Goal: Task Accomplishment & Management: Manage account settings

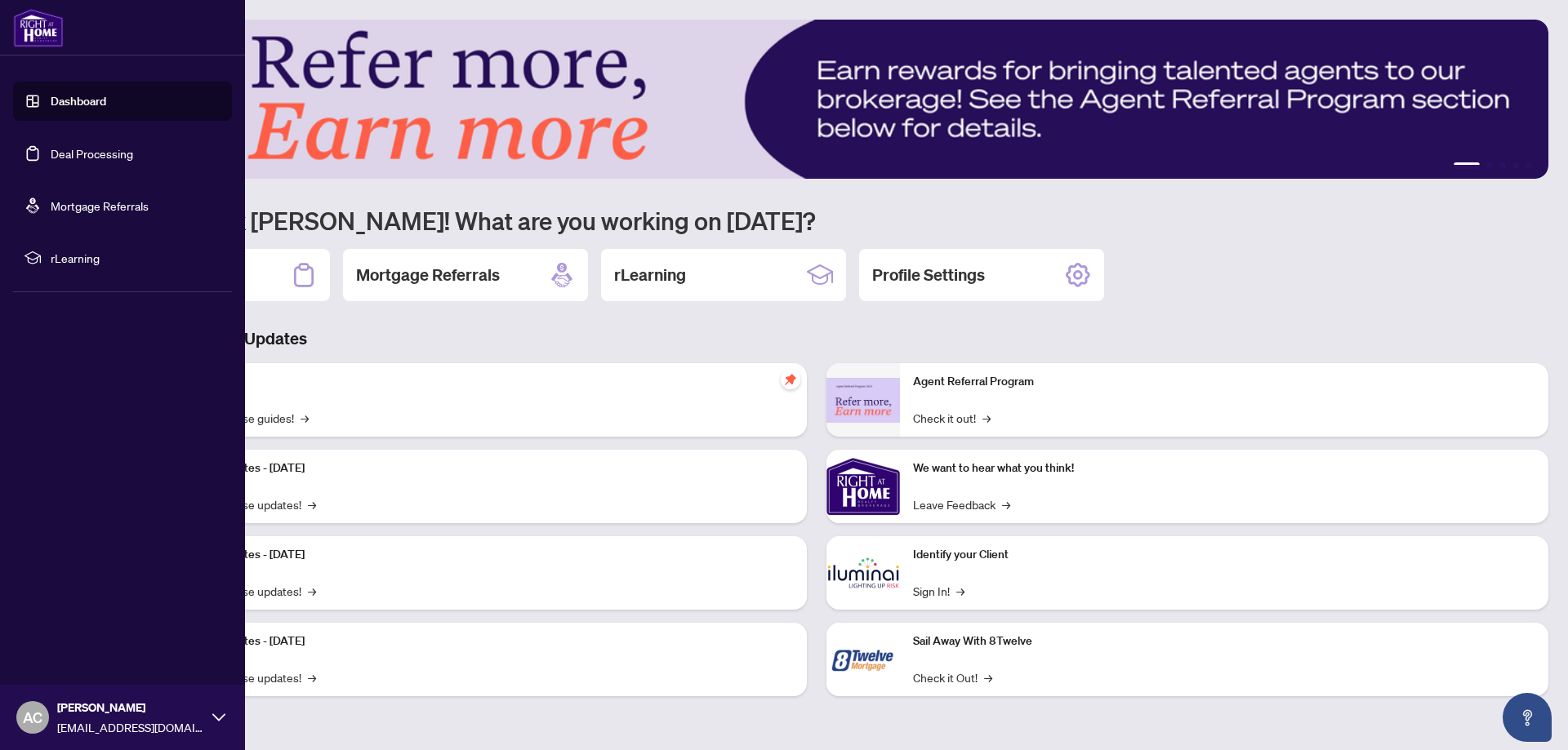
click at [72, 146] on link "Deal Processing" at bounding box center [92, 153] width 83 height 15
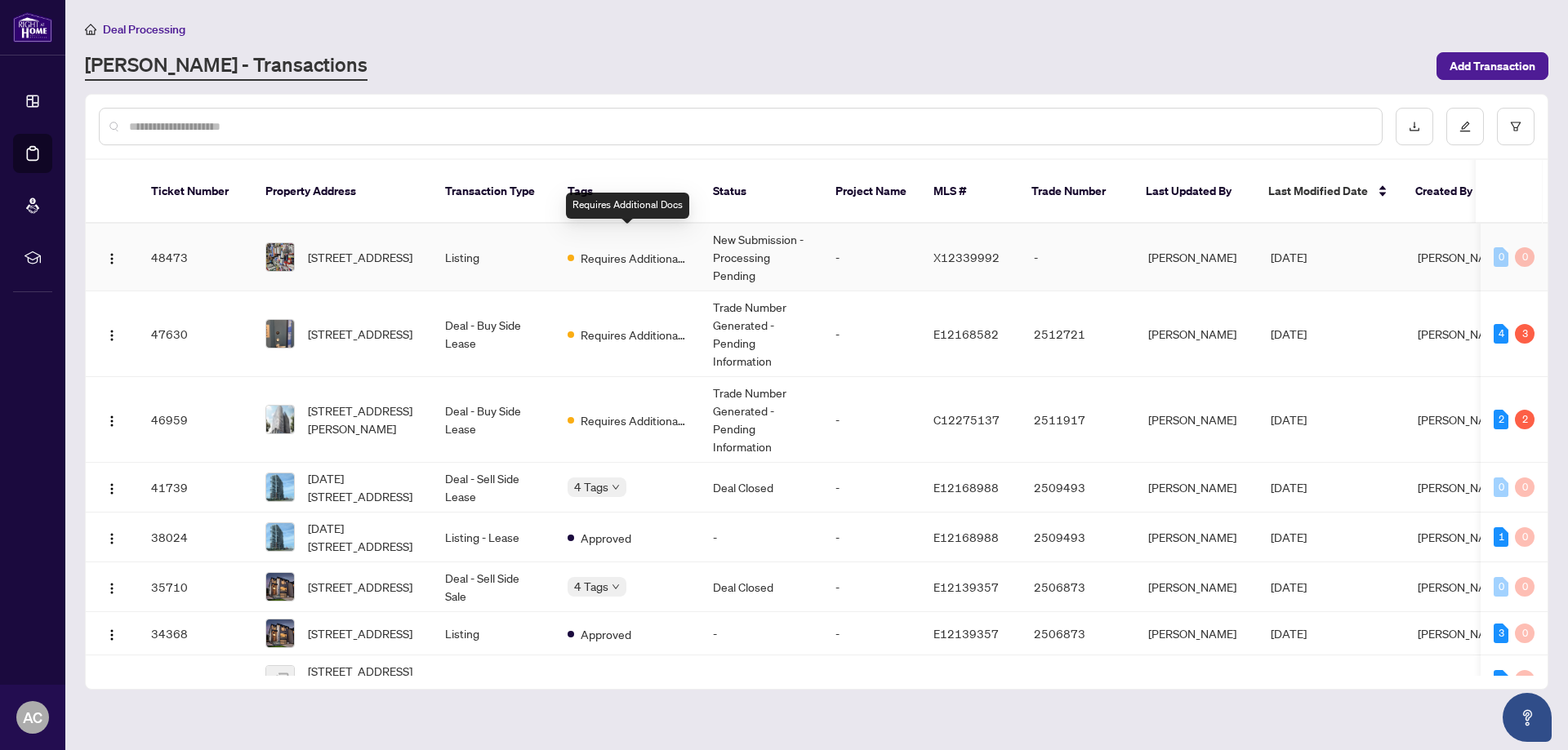
click at [606, 249] on span "Requires Additional Docs" at bounding box center [633, 258] width 106 height 18
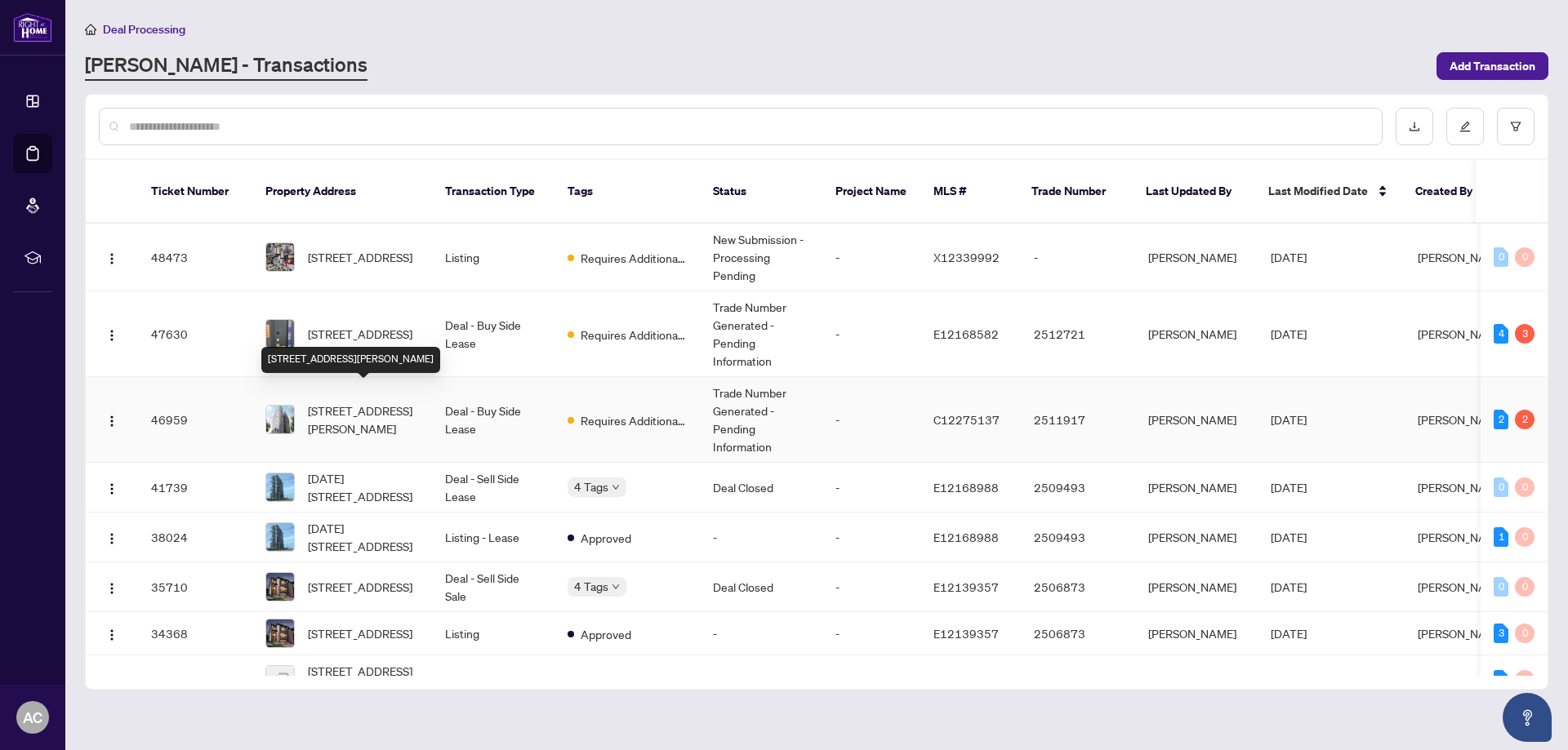
click at [330, 402] on span "[STREET_ADDRESS][PERSON_NAME]" at bounding box center [363, 420] width 111 height 36
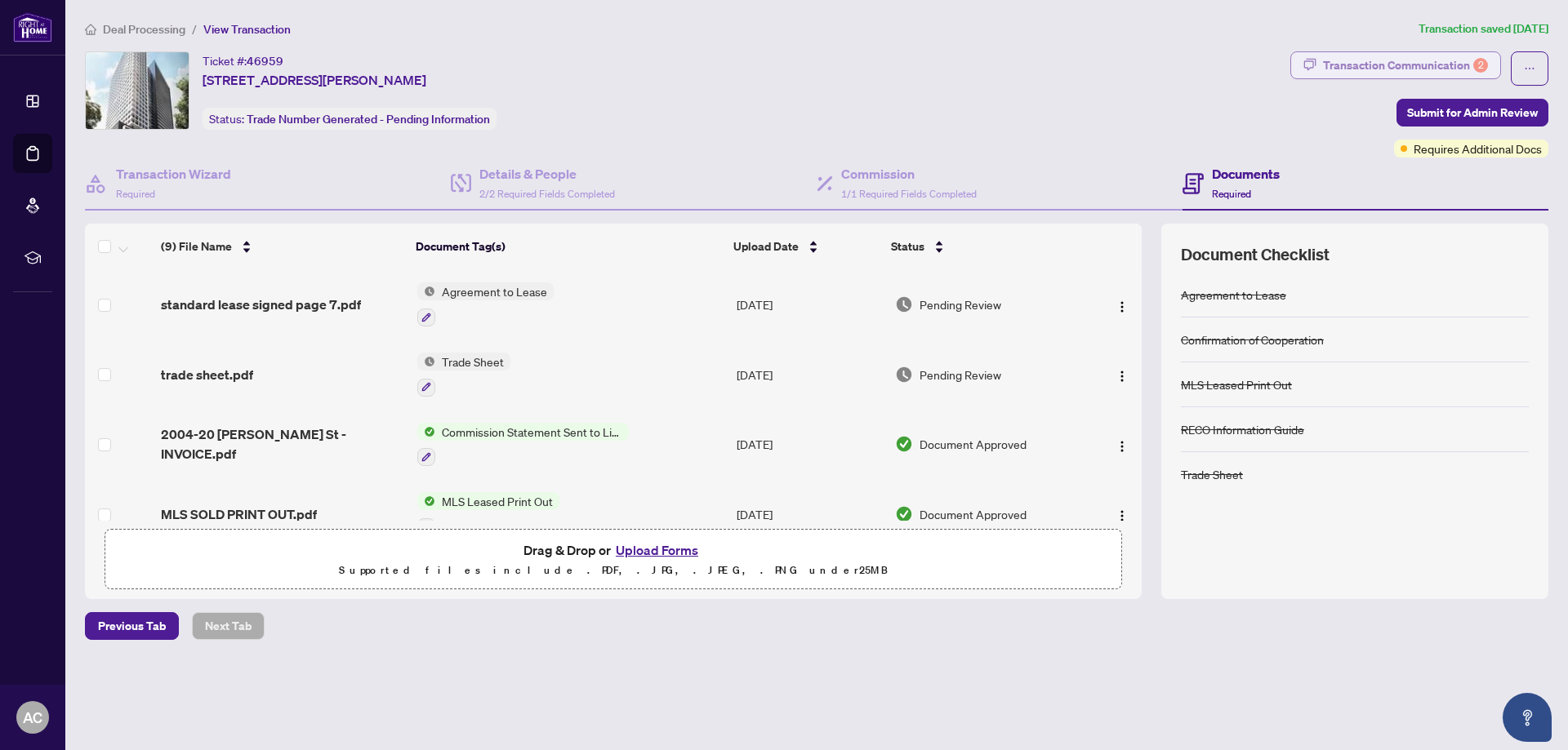
click at [1341, 65] on div "Transaction Communication 2" at bounding box center [1405, 66] width 165 height 26
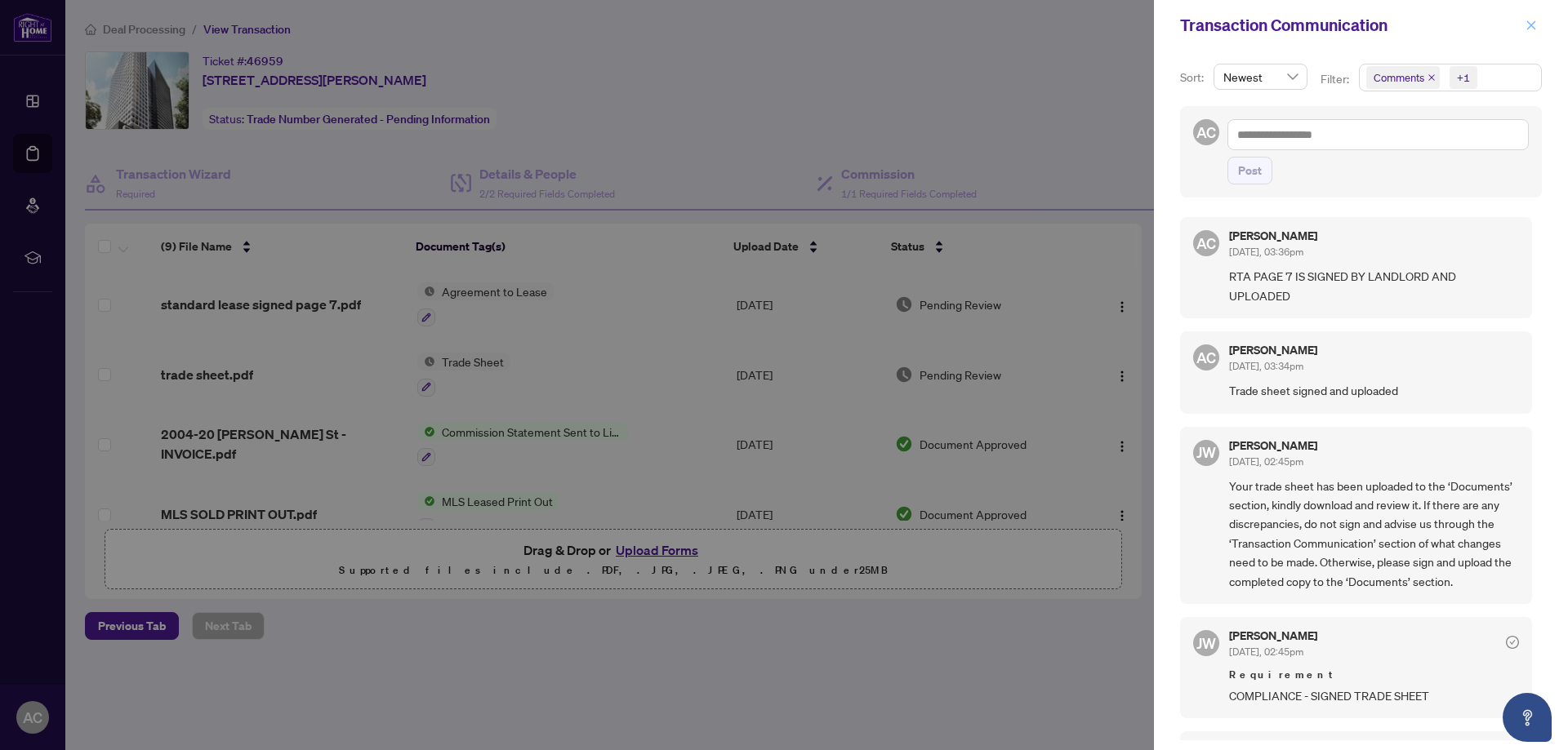
click at [1532, 22] on icon "close" at bounding box center [1531, 25] width 11 height 11
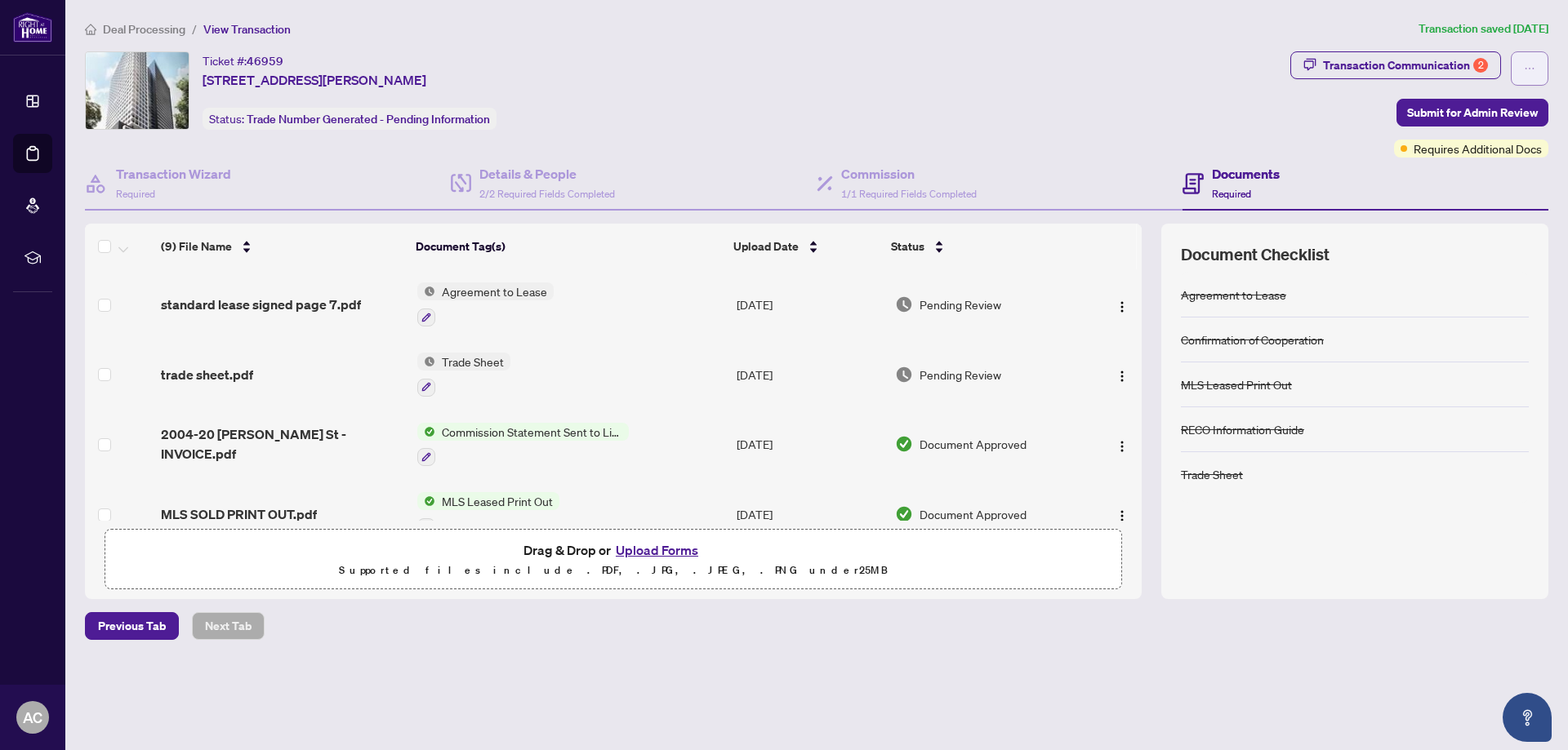
click at [1522, 68] on button "button" at bounding box center [1529, 69] width 38 height 34
click at [1524, 67] on icon "ellipsis" at bounding box center [1529, 68] width 11 height 11
click at [1533, 71] on icon "ellipsis" at bounding box center [1529, 68] width 11 height 11
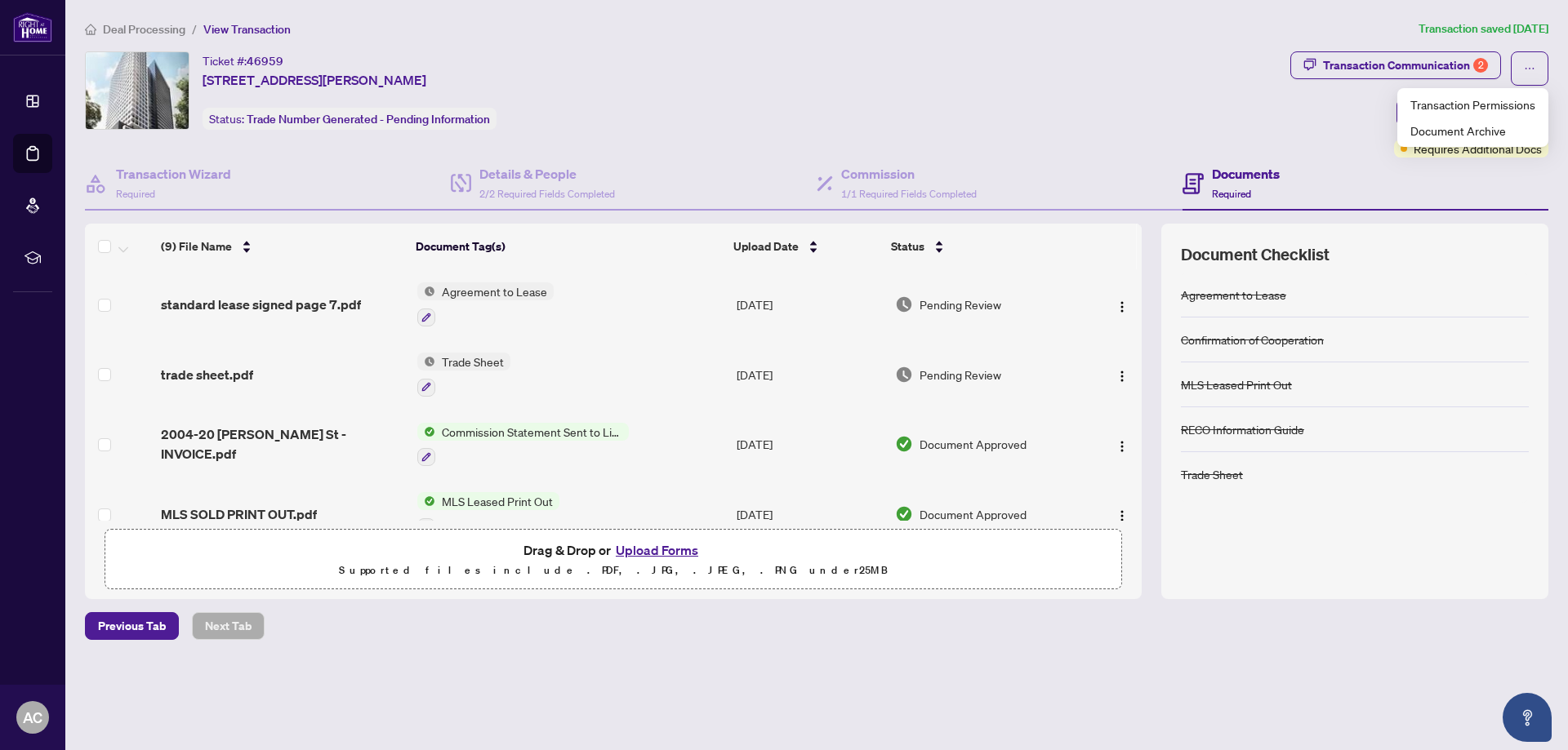
click at [1031, 105] on div "Ticket #: 46959 [STREET_ADDRESS][PERSON_NAME] Status: Trade Number Generated - …" at bounding box center [684, 91] width 1199 height 78
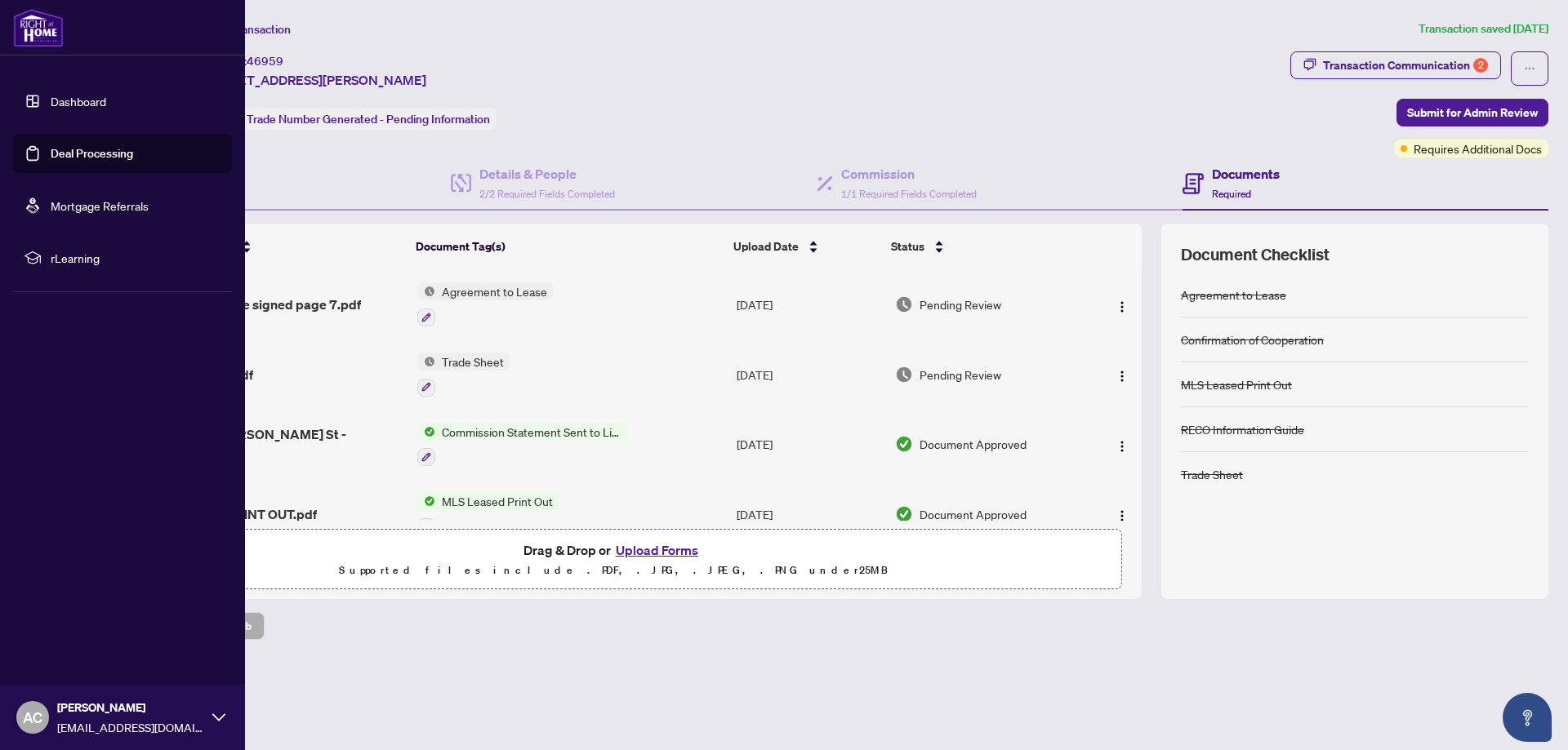
click at [75, 148] on link "Deal Processing" at bounding box center [92, 153] width 83 height 15
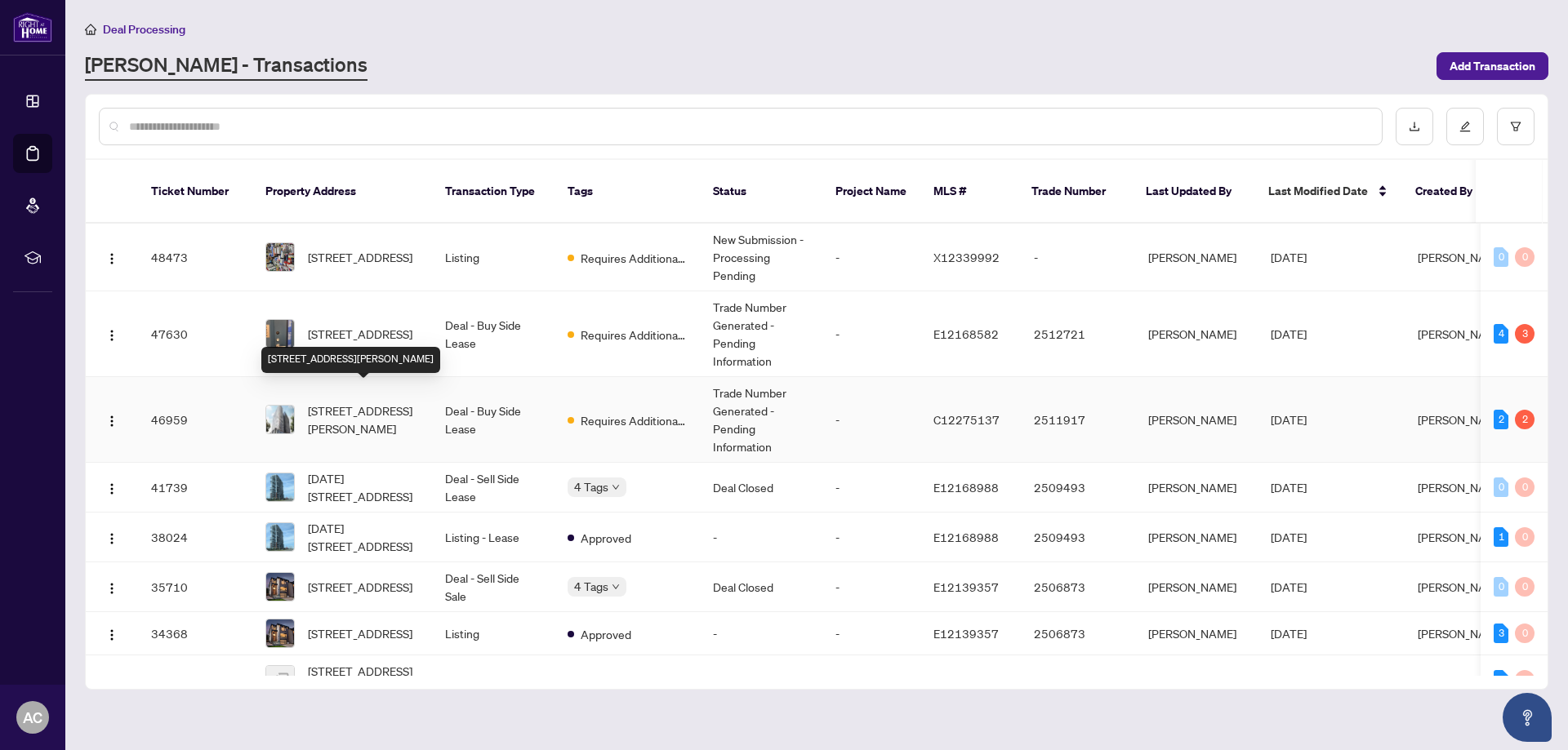
click at [362, 402] on span "[STREET_ADDRESS][PERSON_NAME]" at bounding box center [363, 420] width 111 height 36
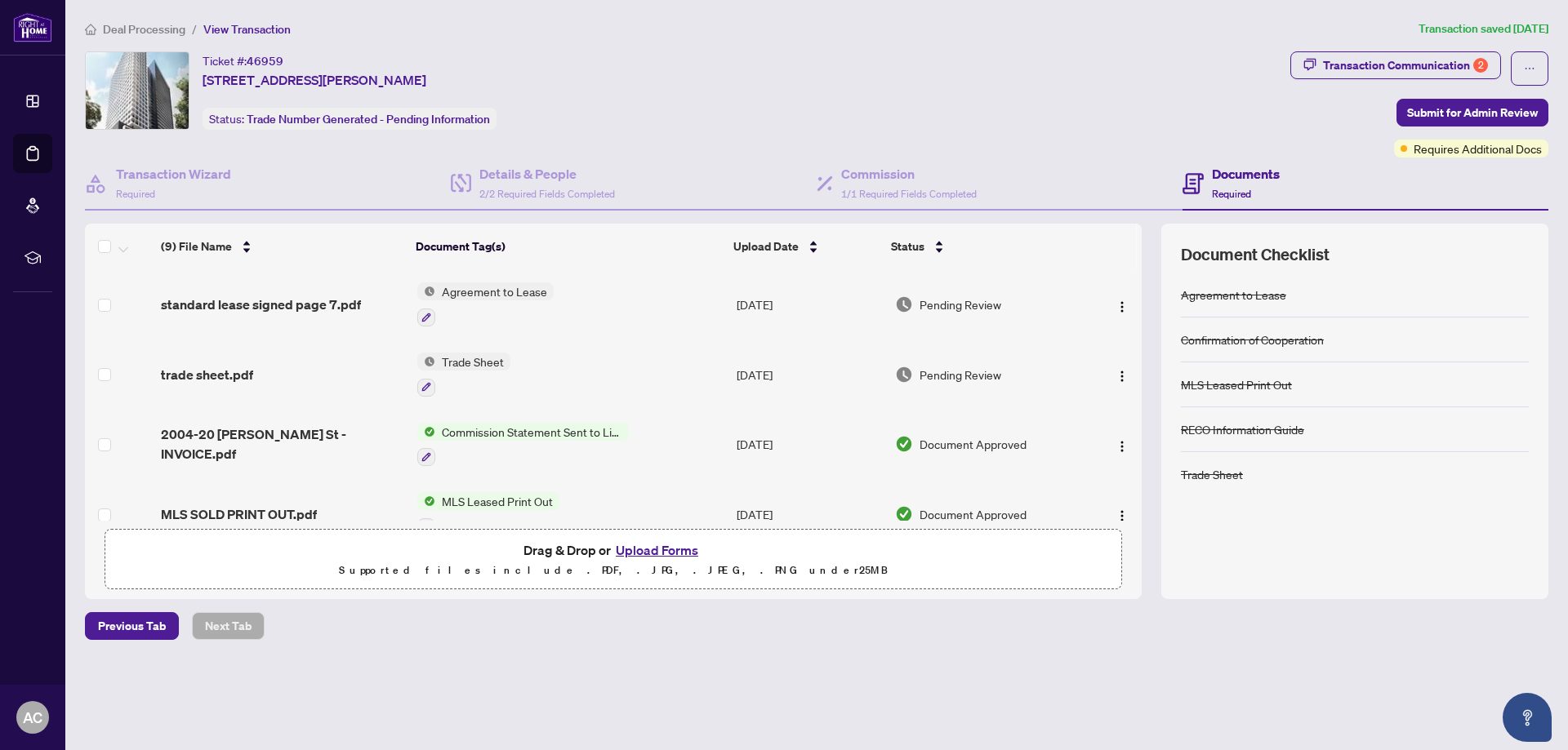
click at [639, 547] on button "Upload Forms" at bounding box center [656, 550] width 92 height 22
click at [1450, 153] on span "Requires Additional Docs" at bounding box center [1477, 148] width 129 height 18
click at [1527, 67] on icon "ellipsis" at bounding box center [1529, 68] width 11 height 11
click at [1299, 134] on div "Transaction Communication 2 Submit for Admin Review Requires Additional Docs" at bounding box center [1419, 104] width 258 height 106
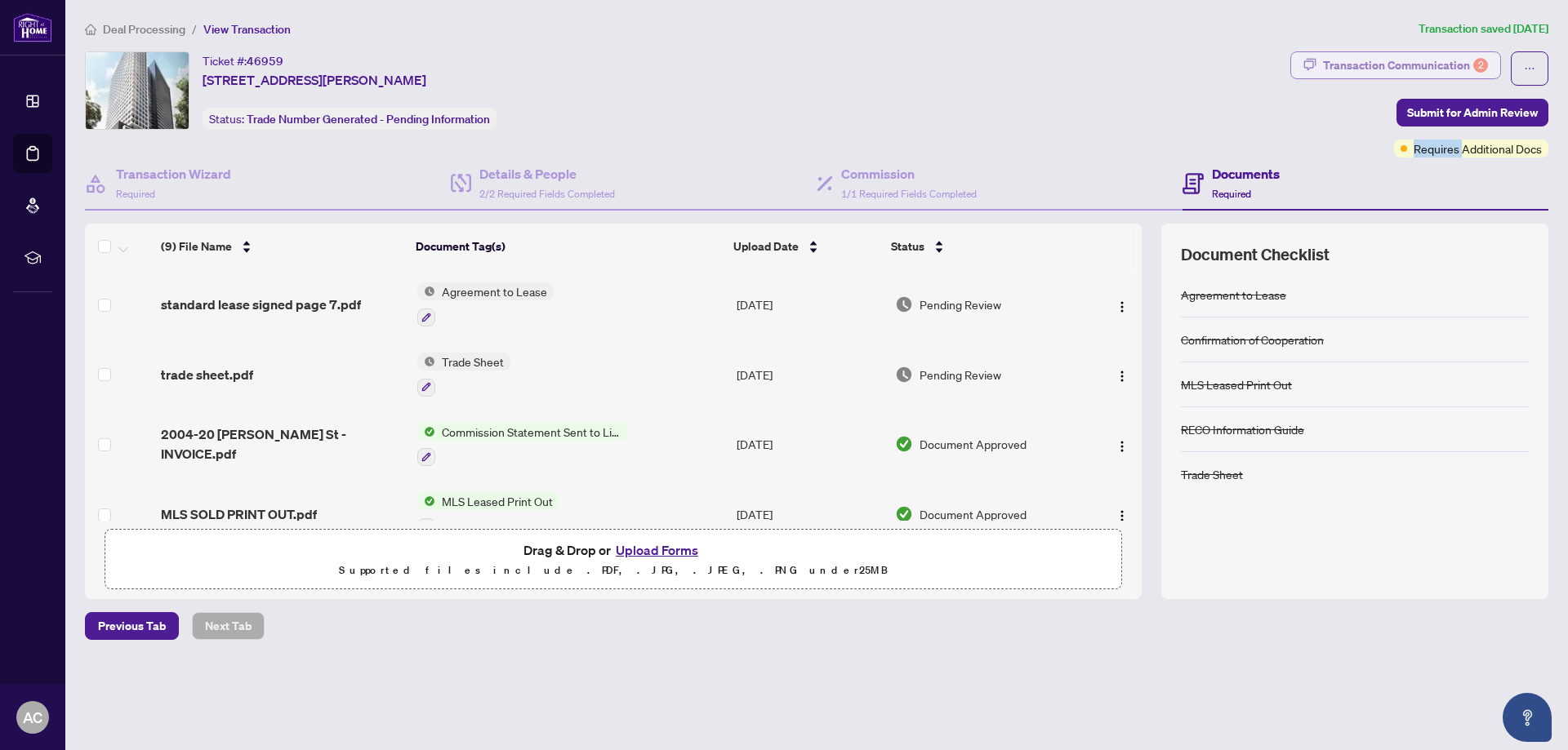
click at [1332, 63] on div "Transaction Communication 2" at bounding box center [1405, 66] width 165 height 26
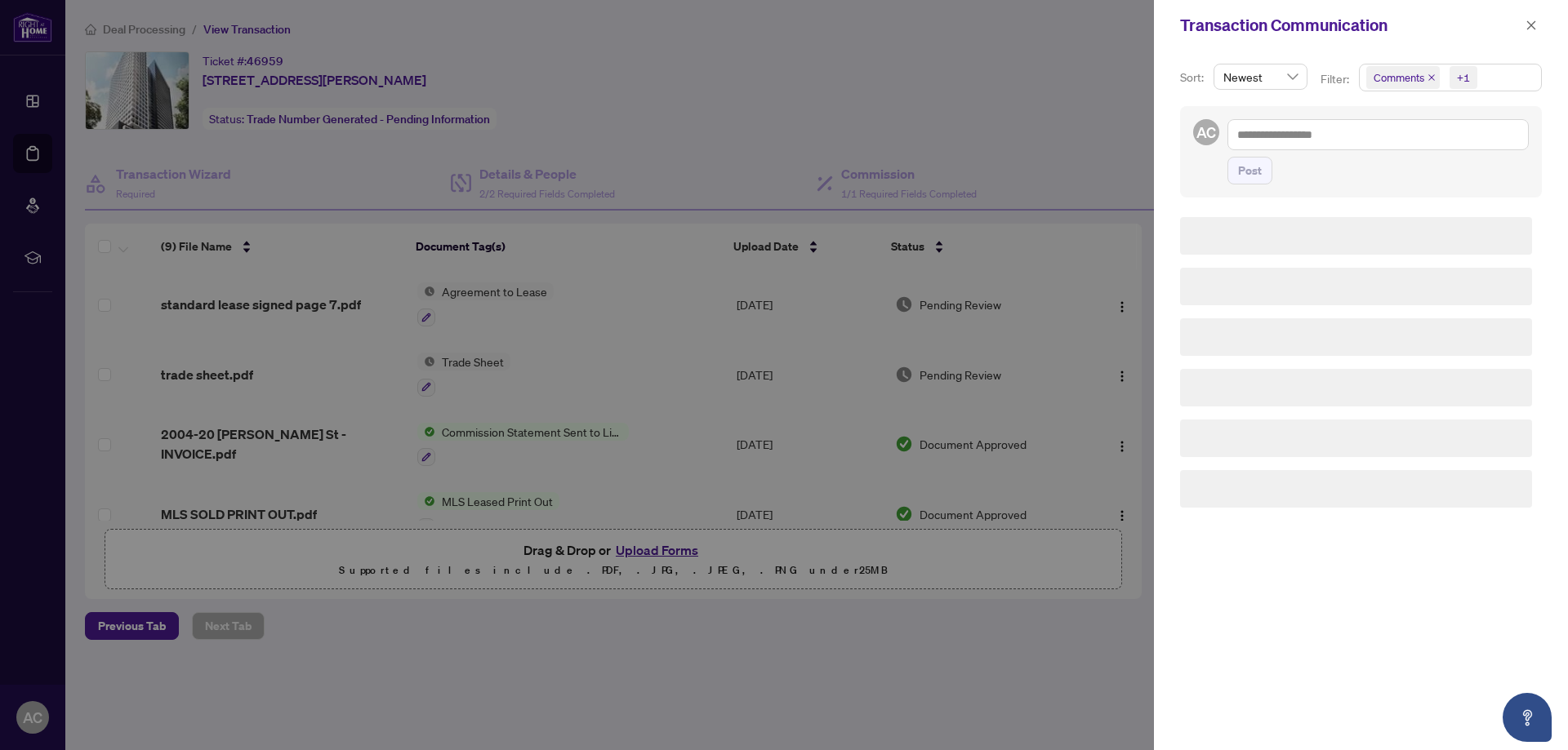
click at [1332, 63] on div at bounding box center [784, 375] width 1568 height 750
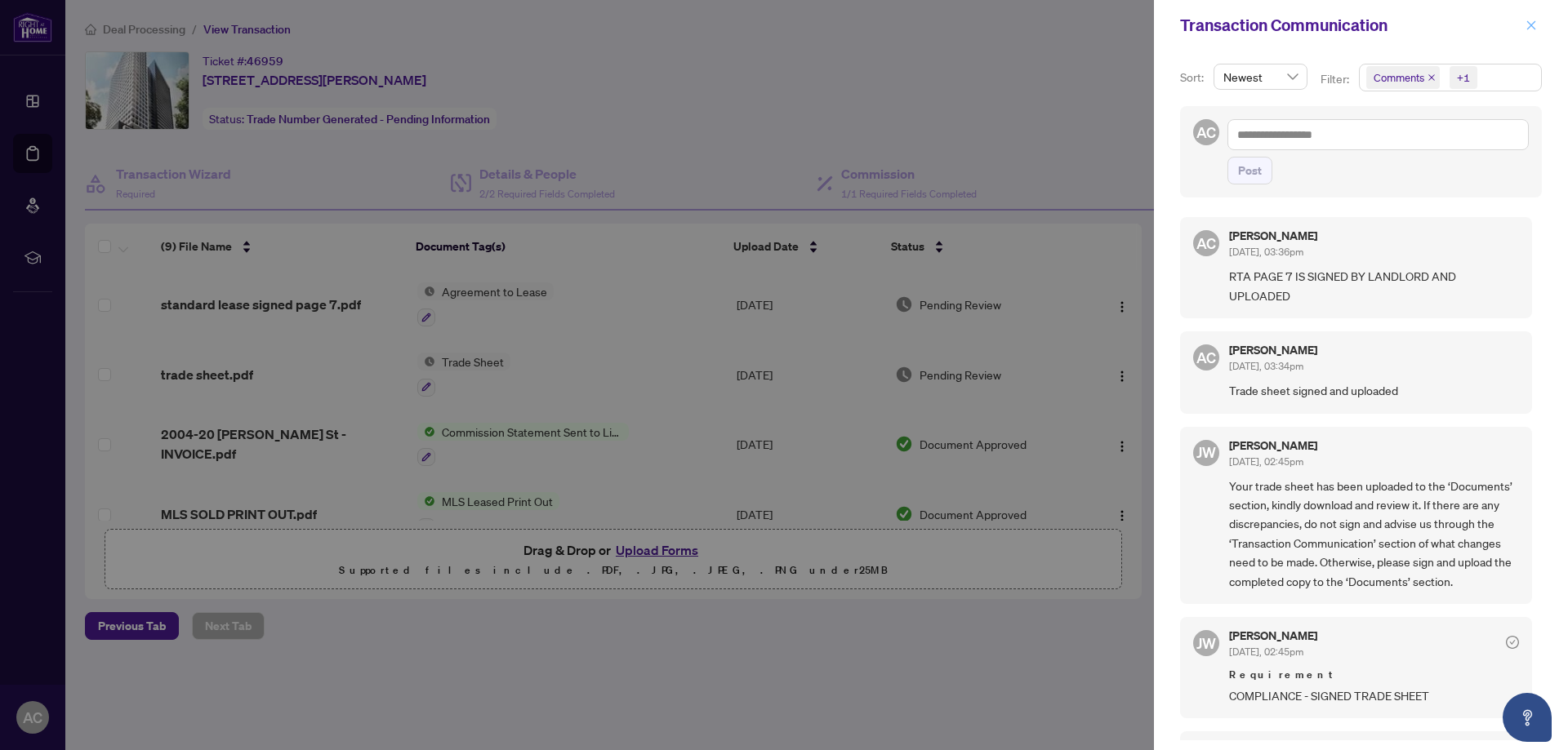
click at [1530, 23] on icon "close" at bounding box center [1531, 25] width 11 height 11
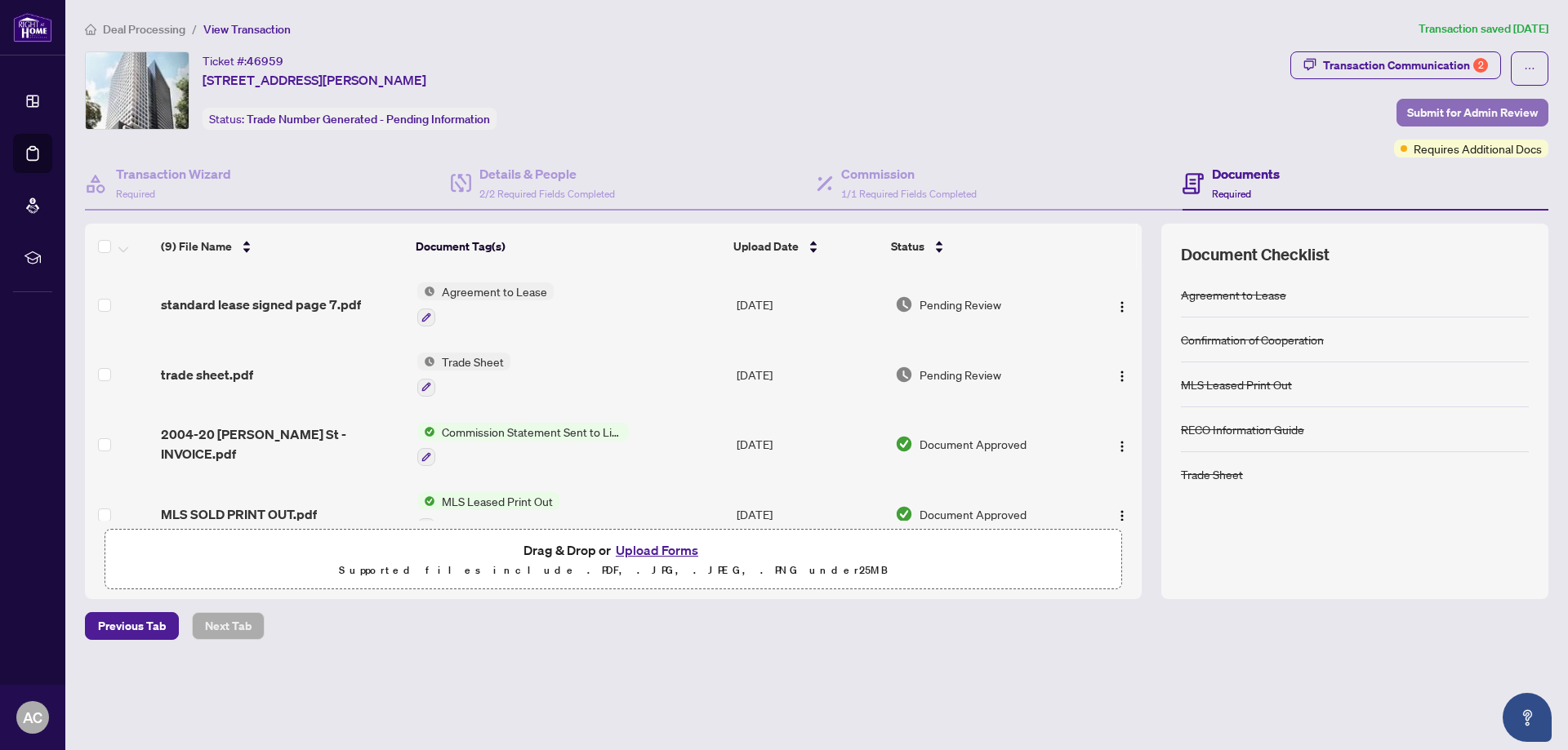
click at [1475, 112] on span "Submit for Admin Review" at bounding box center [1471, 113] width 130 height 26
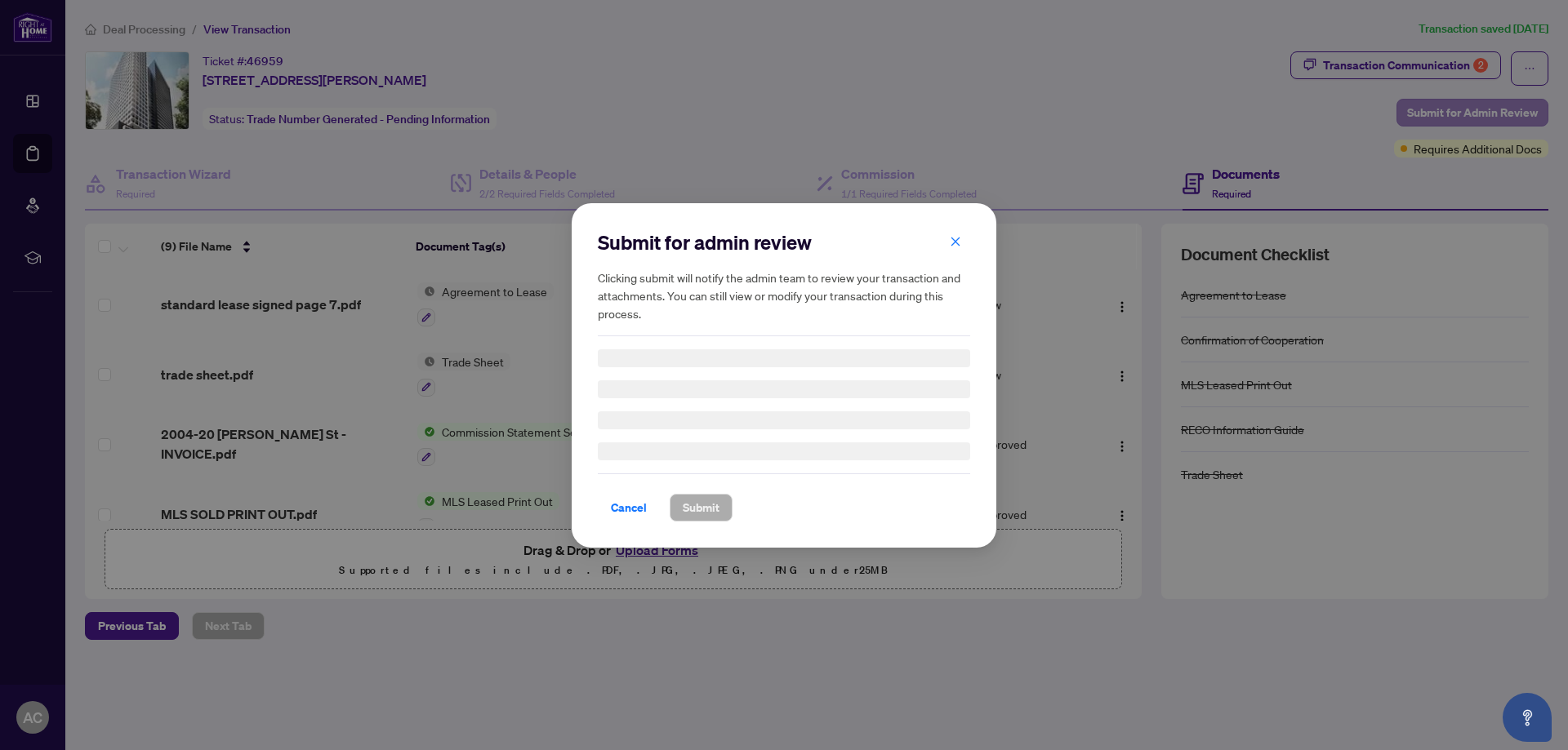
click at [1475, 112] on div "Submit for admin review Clicking submit will notify the admin team to review yo…" at bounding box center [784, 375] width 1568 height 750
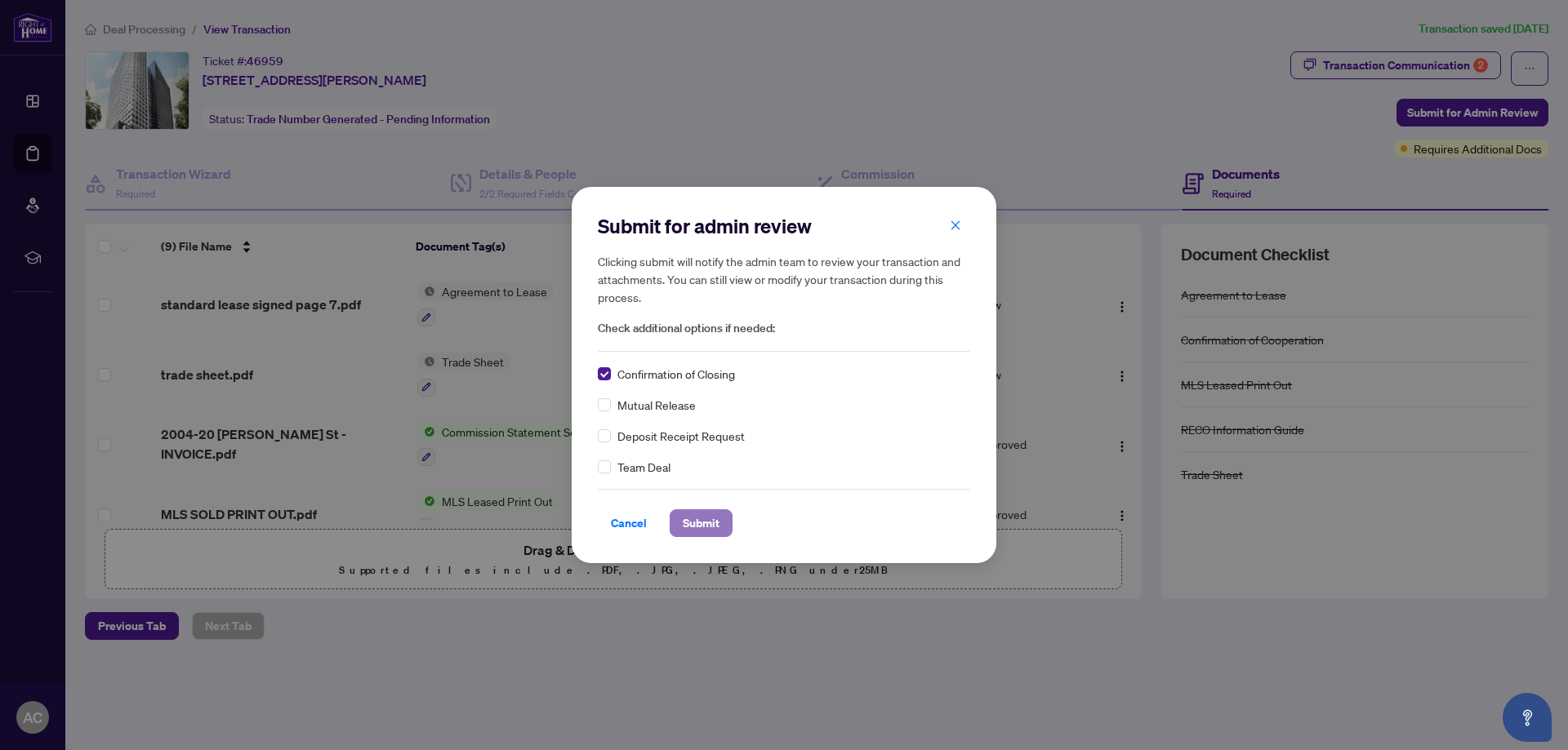
click at [698, 516] on span "Submit" at bounding box center [700, 523] width 37 height 26
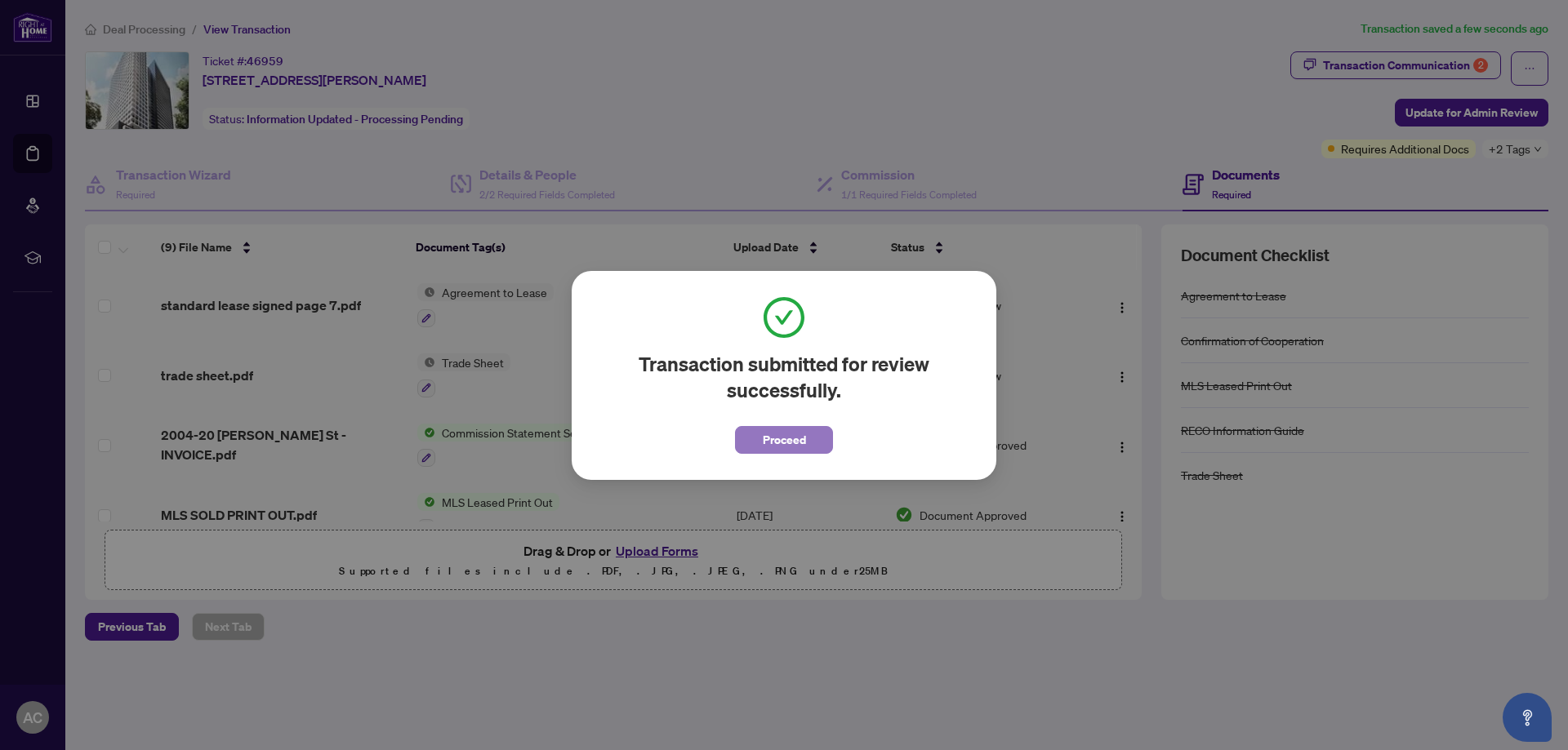
click at [791, 439] on span "Proceed" at bounding box center [784, 440] width 43 height 26
click at [791, 439] on td "[DATE]" at bounding box center [809, 445] width 159 height 70
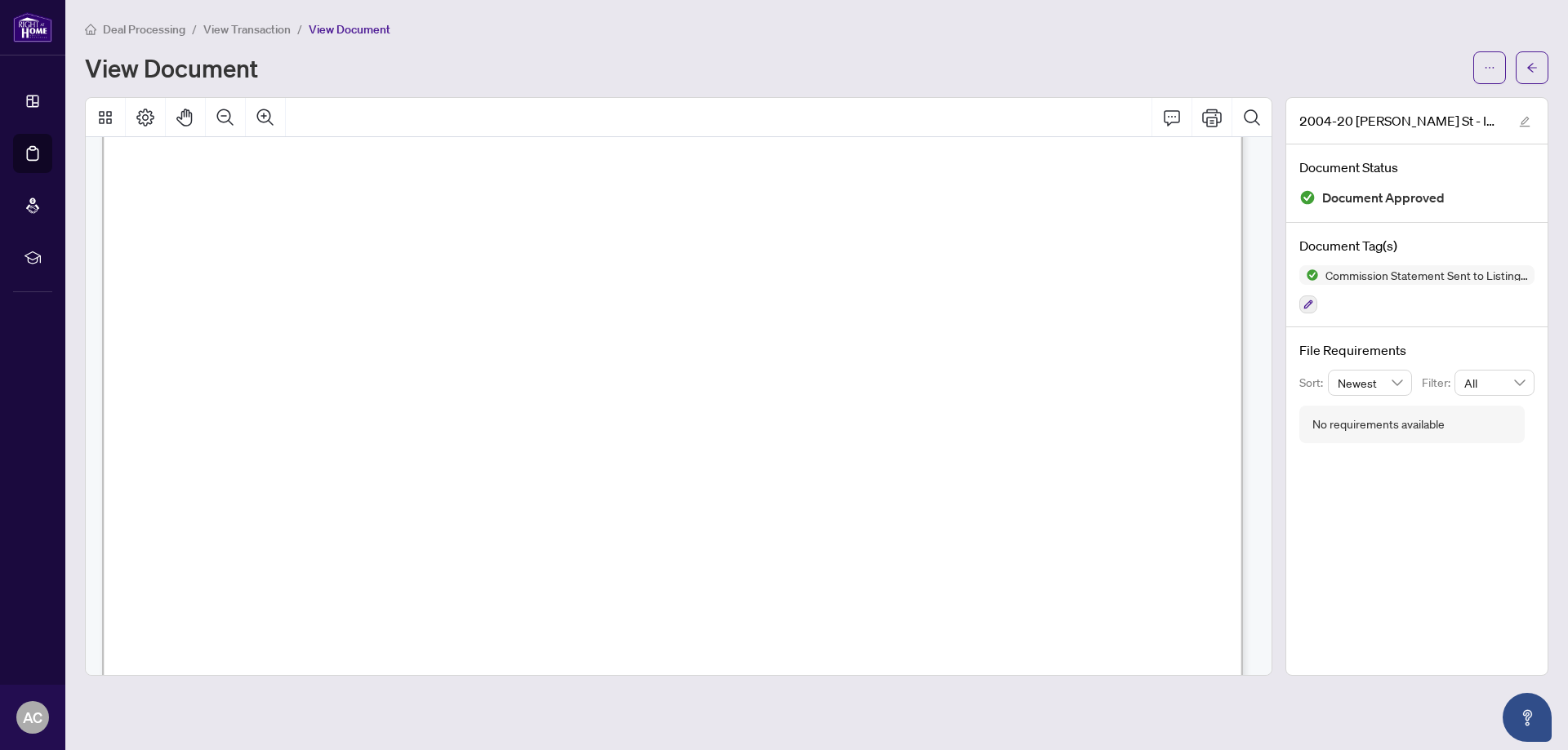
scroll to position [317, 0]
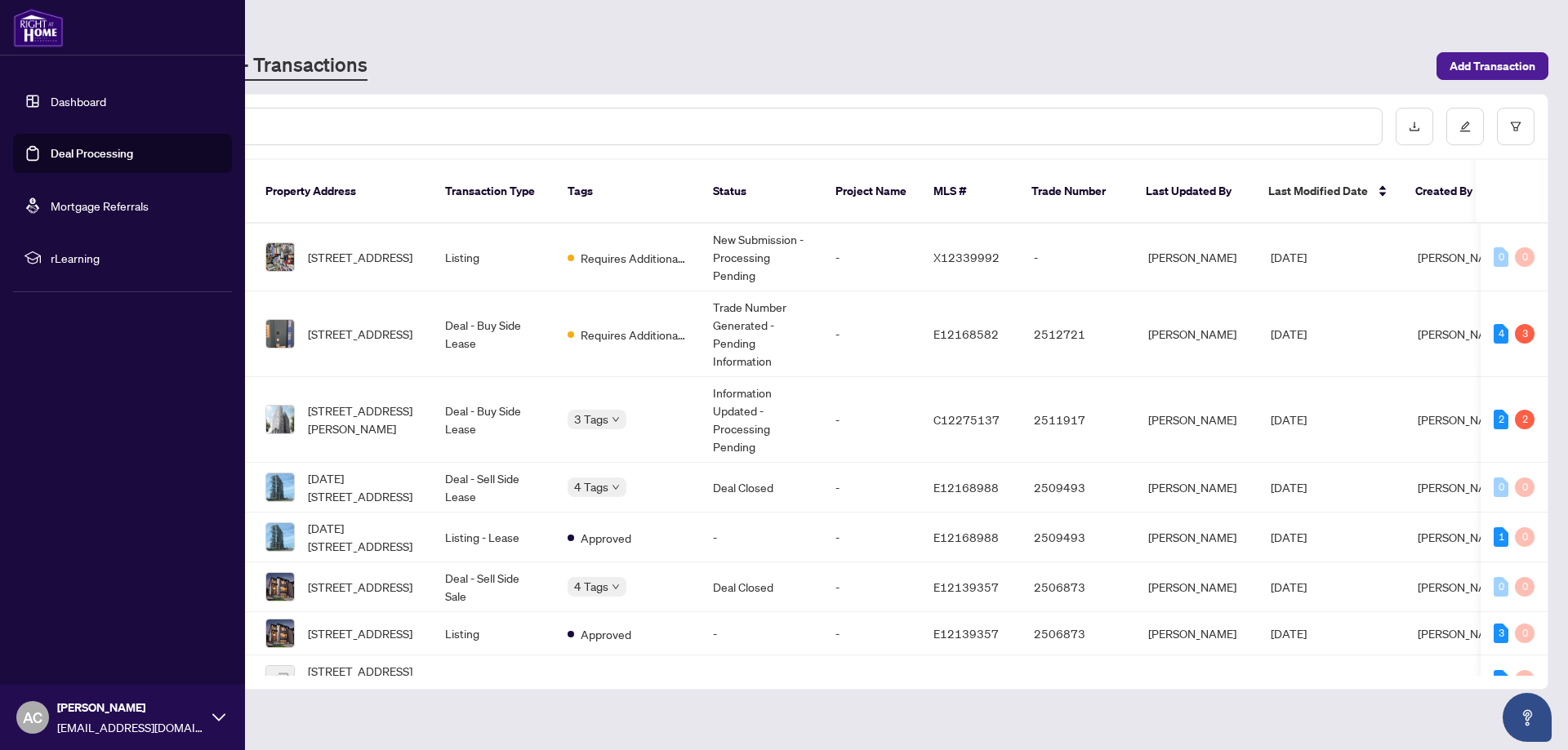
click at [51, 147] on link "Deal Processing" at bounding box center [92, 153] width 83 height 15
